Goal: Task Accomplishment & Management: Manage account settings

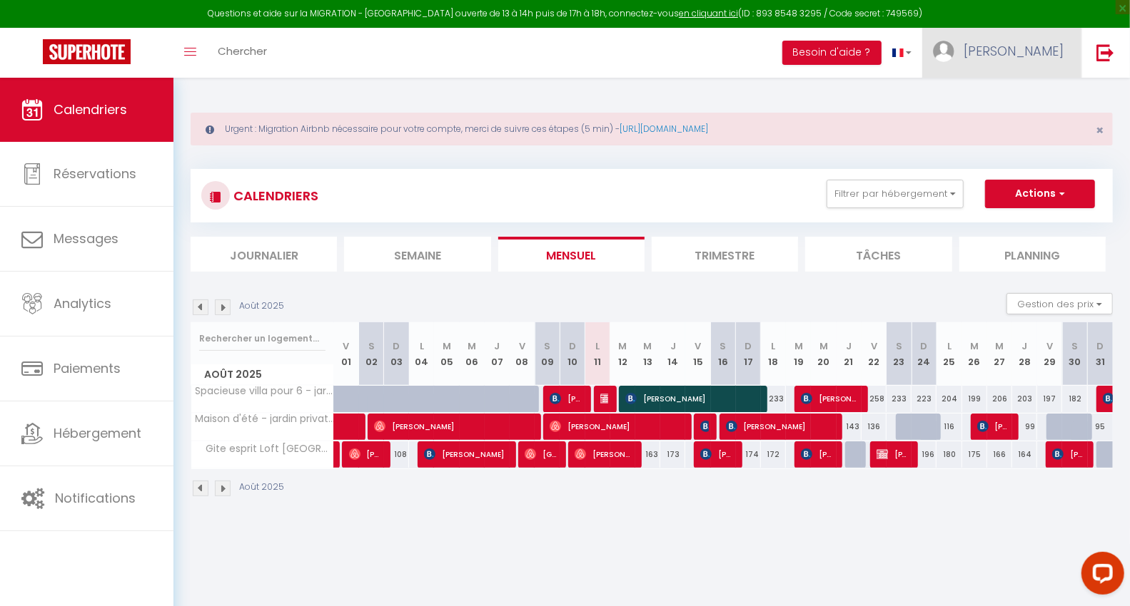
click at [1043, 55] on span "[PERSON_NAME]" at bounding box center [1013, 51] width 100 height 18
click at [1037, 94] on link "Paramètres" at bounding box center [1024, 99] width 106 height 24
select select "28"
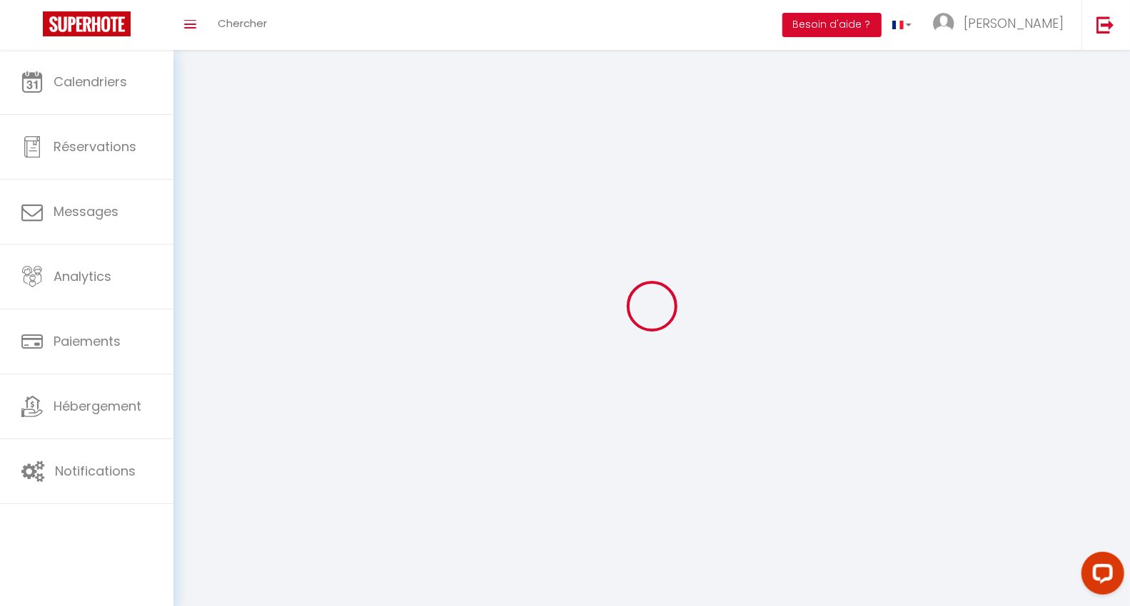
type input "OXRdDtHrdhJYXygrF00OkixBD"
type input "Sid6WT4nKDtsSu5lnCh3cZcZT"
type input "[URL][DOMAIN_NAME]"
select select "fr"
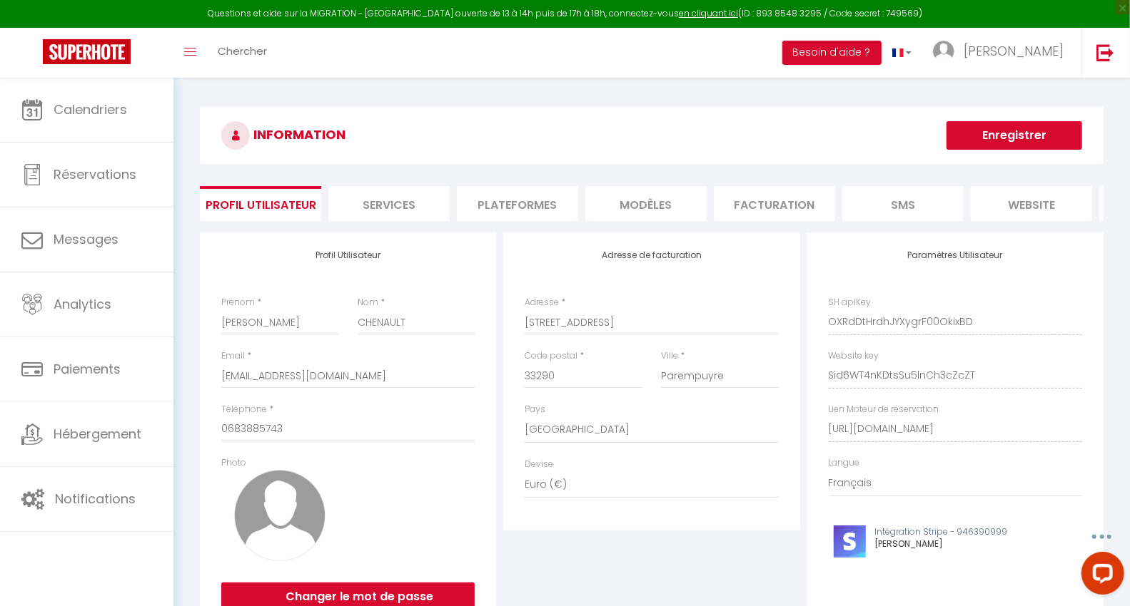
click at [546, 207] on li "Plateformes" at bounding box center [517, 203] width 121 height 35
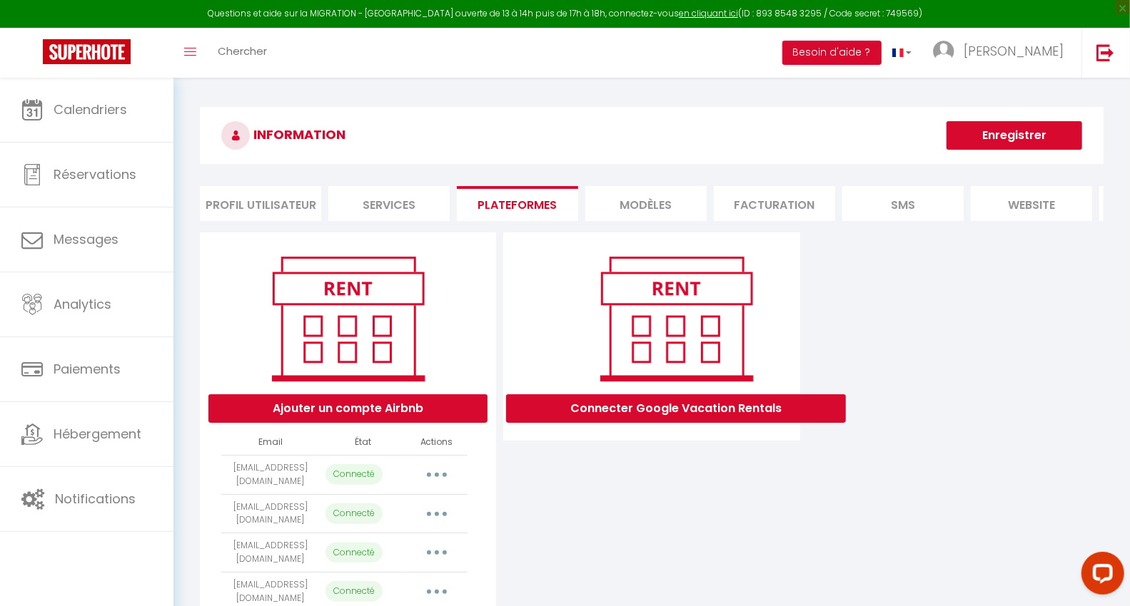
scroll to position [83, 0]
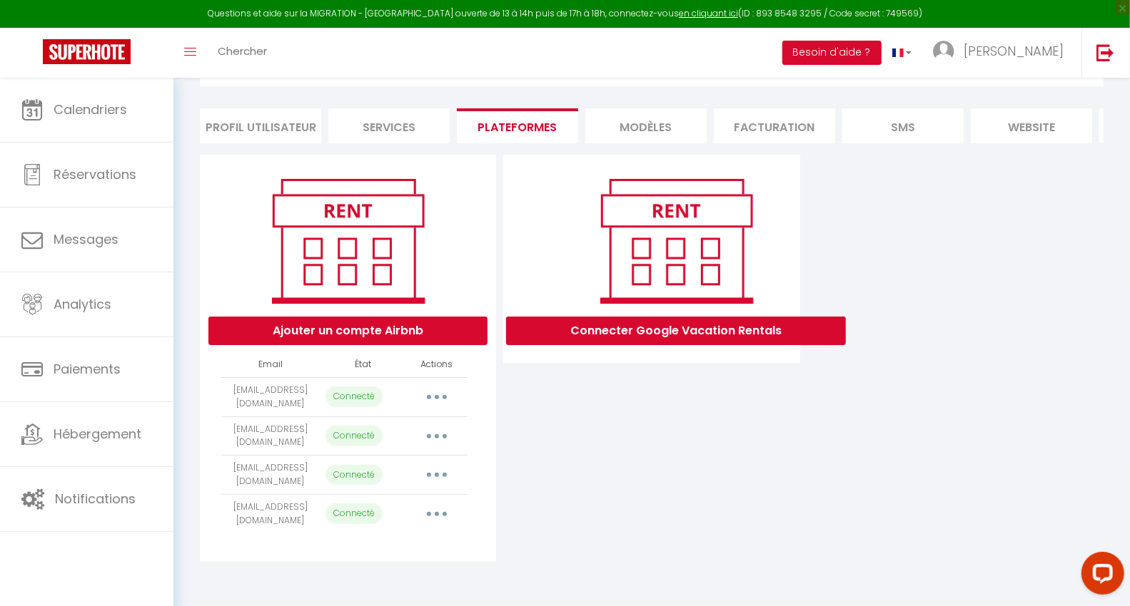
click at [427, 483] on button "button" at bounding box center [437, 475] width 40 height 23
click at [425, 509] on link "Importer les appartements" at bounding box center [374, 508] width 158 height 24
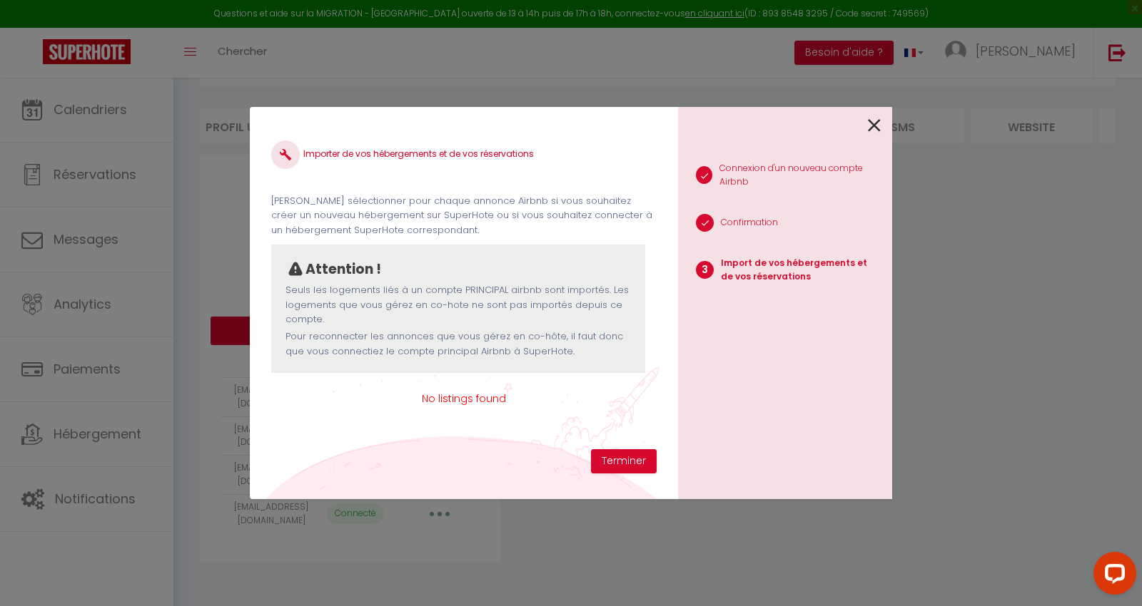
click at [874, 126] on icon at bounding box center [874, 125] width 13 height 21
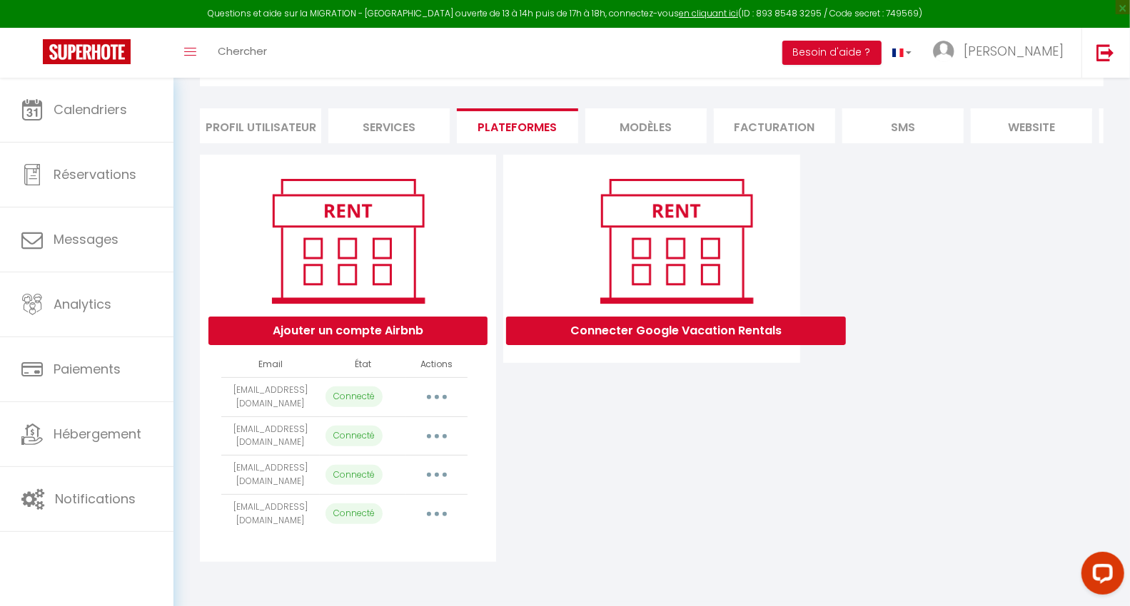
click at [437, 477] on icon "button" at bounding box center [437, 475] width 4 height 4
click at [426, 509] on link "Importer les appartements" at bounding box center [374, 508] width 158 height 24
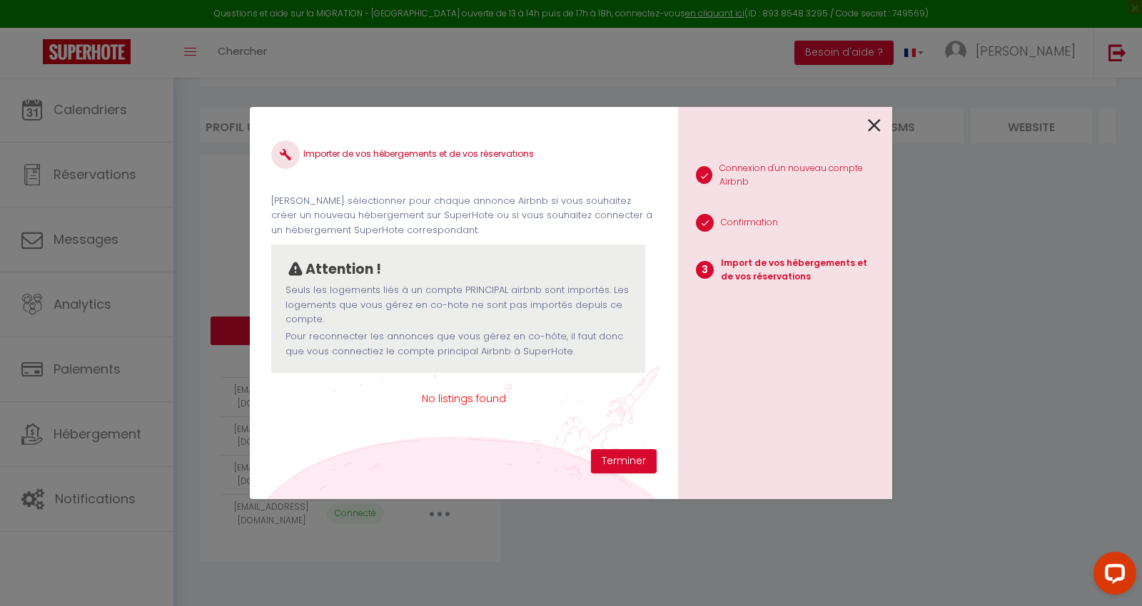
click at [866, 127] on div at bounding box center [779, 124] width 203 height 34
click at [873, 119] on icon at bounding box center [874, 125] width 13 height 21
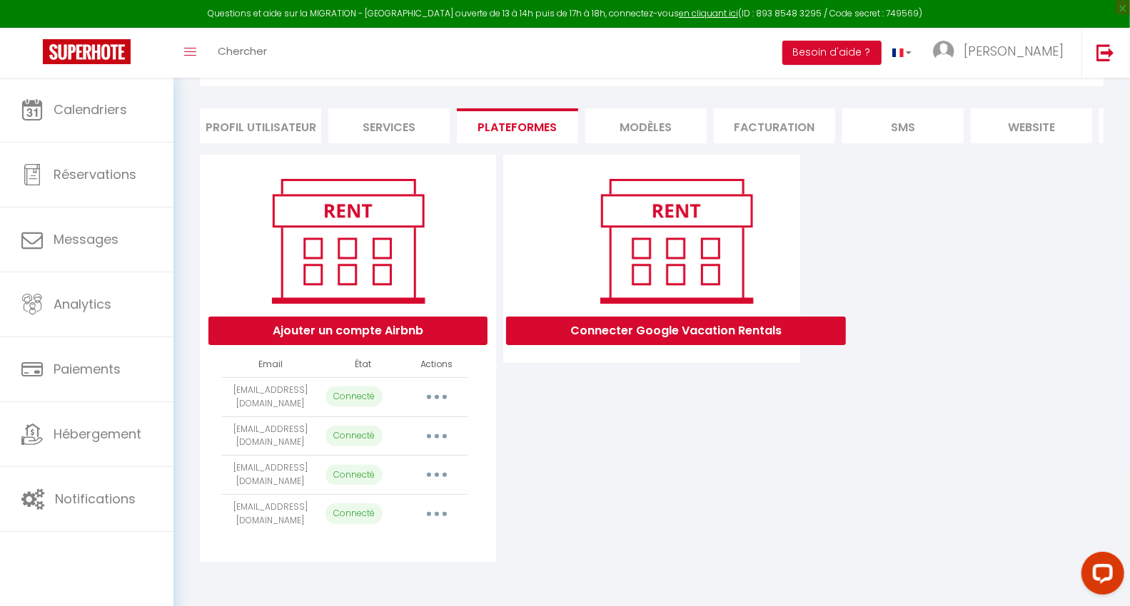
drag, startPoint x: 300, startPoint y: 486, endPoint x: 227, endPoint y: 473, distance: 73.9
click at [227, 473] on td "[EMAIL_ADDRESS][DOMAIN_NAME]" at bounding box center [270, 475] width 98 height 39
copy td "[EMAIL_ADDRESS][DOMAIN_NAME]"
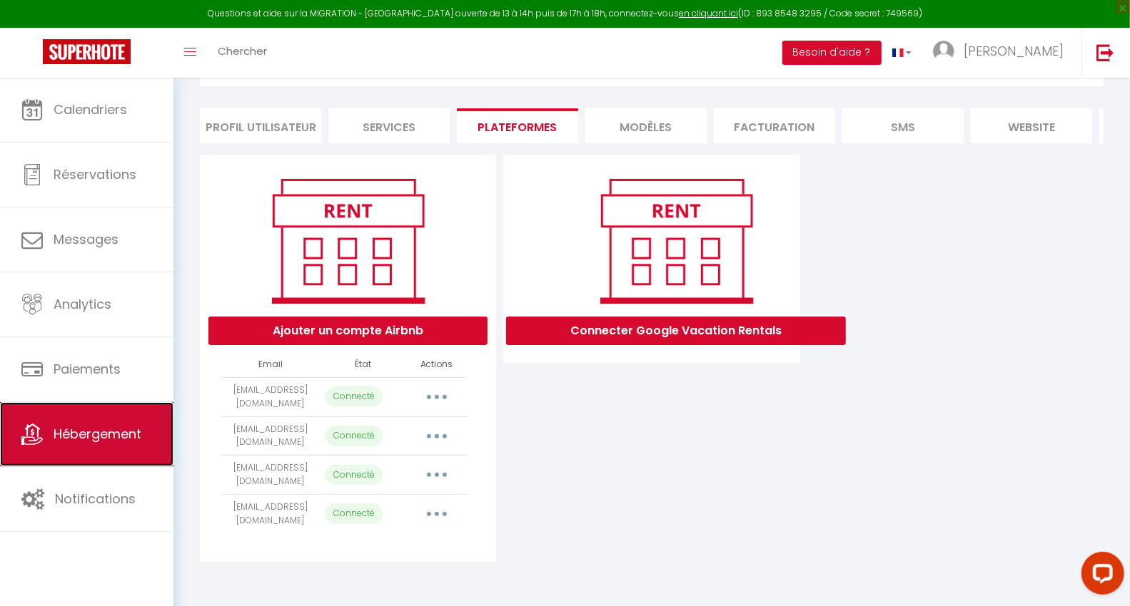
click at [111, 435] on span "Hébergement" at bounding box center [98, 434] width 88 height 18
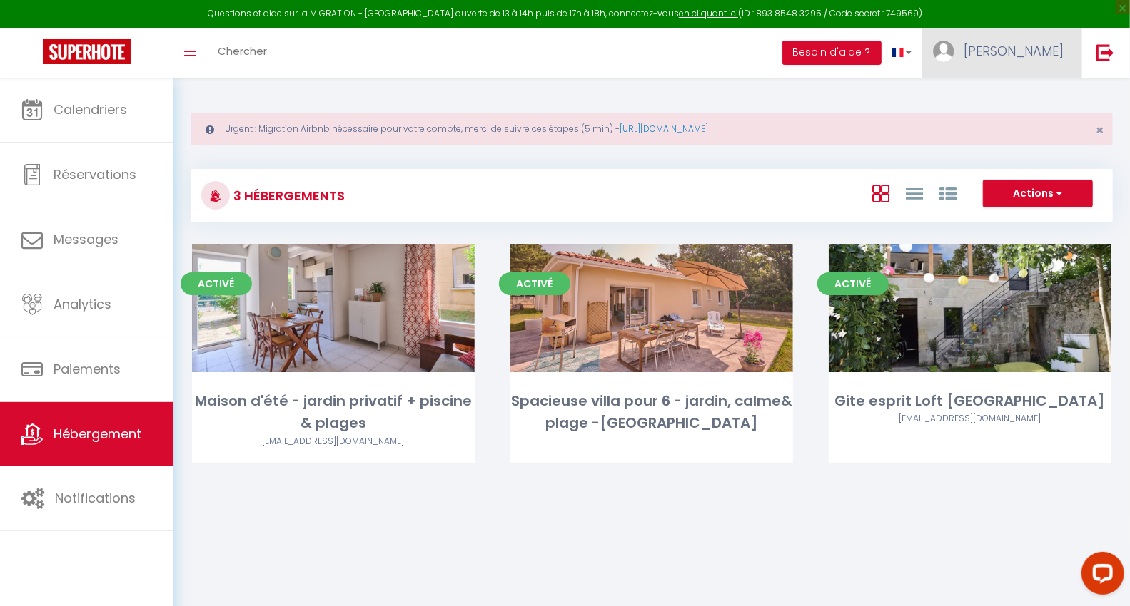
click at [1024, 47] on link "[PERSON_NAME]" at bounding box center [1001, 53] width 159 height 50
click at [1011, 96] on link "Paramètres" at bounding box center [1024, 99] width 106 height 24
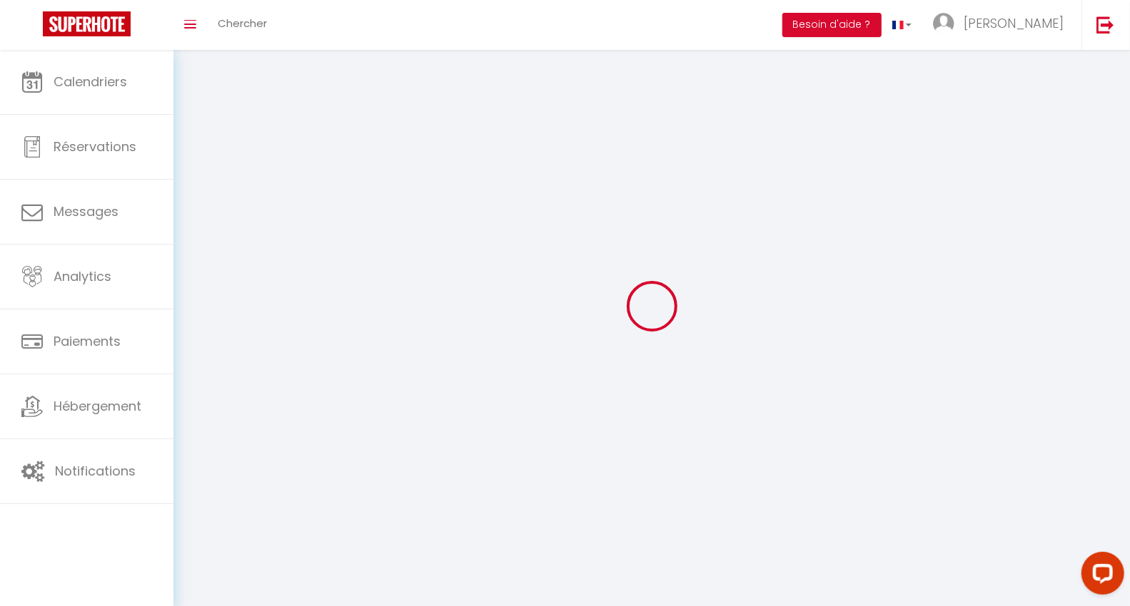
type input "[PERSON_NAME]"
type input "CHENAULT"
type input "0683885743"
type input "[STREET_ADDRESS]"
type input "33290"
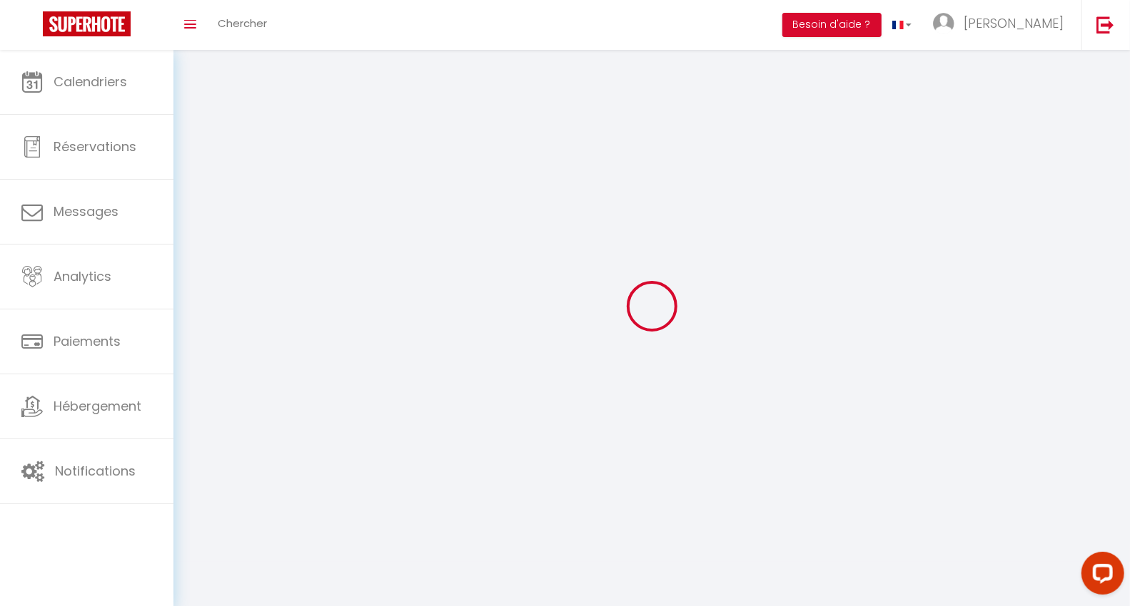
type input "Parempuyre"
select select "28"
type input "OXRdDtHrdhJYXygrF00OkixBD"
type input "Sid6WT4nKDtsSu5lnCh3cZcZT"
type input "[URL][DOMAIN_NAME]"
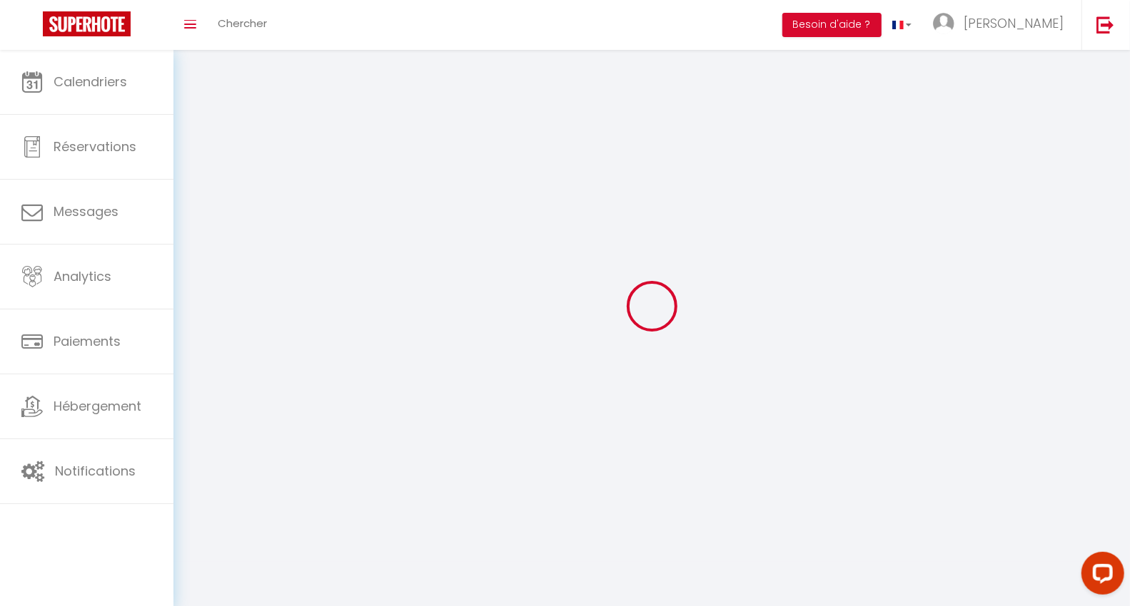
select select "fr"
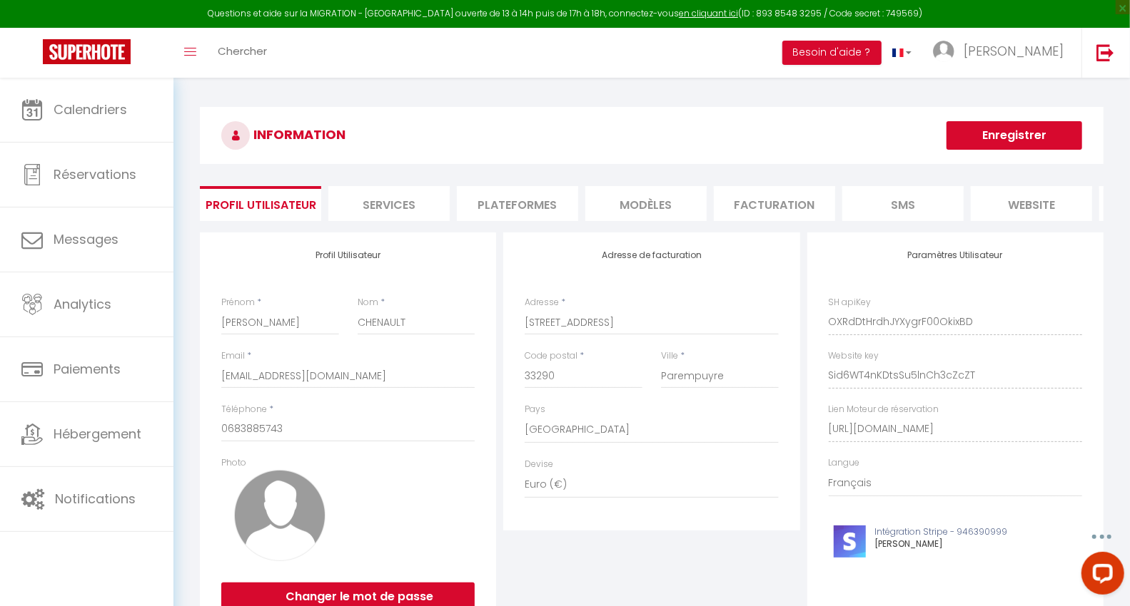
click at [522, 202] on li "Plateformes" at bounding box center [517, 203] width 121 height 35
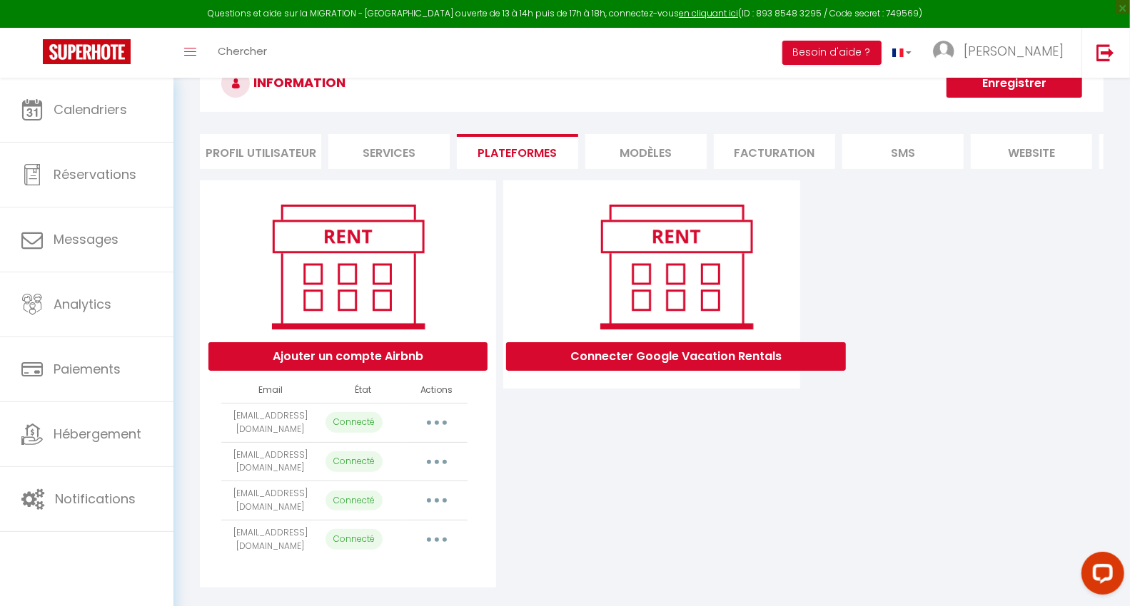
scroll to position [83, 0]
